Goal: Information Seeking & Learning: Learn about a topic

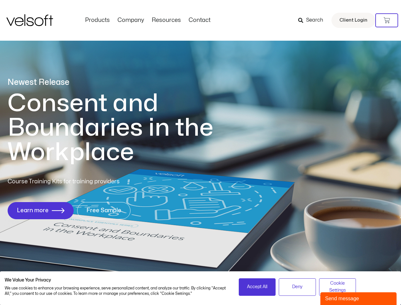
click at [200, 152] on h1 "Consent and Boundaries in the Workplace" at bounding box center [124, 127] width 232 height 73
click at [387, 20] on icon at bounding box center [387, 20] width 6 height 6
click at [257, 287] on span "Accept All" at bounding box center [257, 286] width 20 height 7
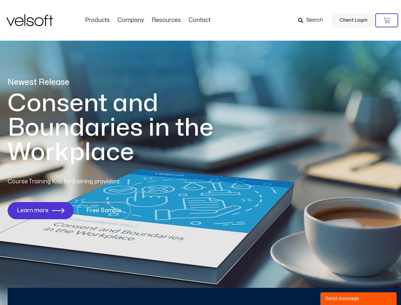
click at [297, 287] on div "Newest Release Consent and Boundaries in the Workplace Course Training Kits for…" at bounding box center [200, 151] width 401 height 308
click at [338, 287] on div "Newest Release Consent and Boundaries in the Workplace Course Training Kits for…" at bounding box center [200, 151] width 401 height 308
click at [359, 299] on div "Send message" at bounding box center [358, 299] width 67 height 8
